Goal: Information Seeking & Learning: Learn about a topic

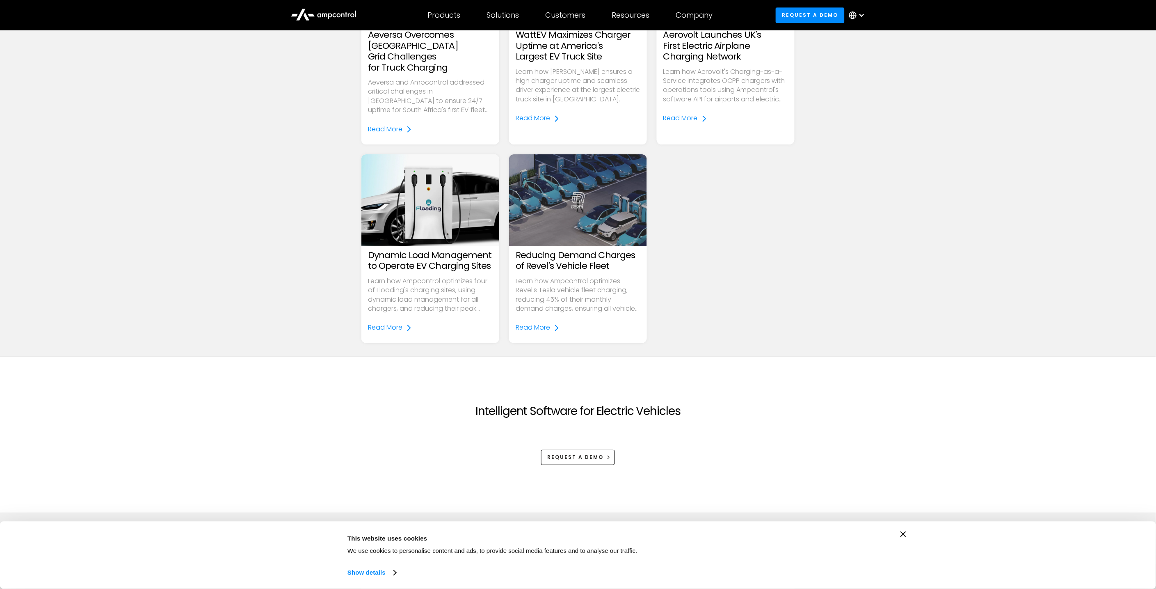
scroll to position [1003, 0]
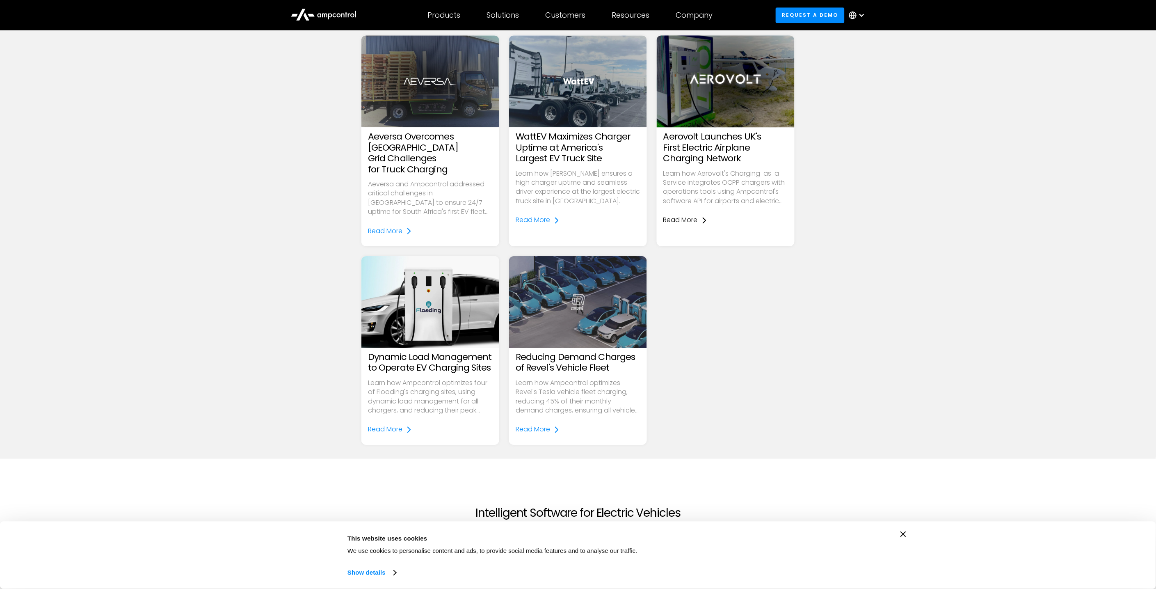
click at [683, 220] on div "Read More" at bounding box center [680, 219] width 34 height 9
